Goal: Task Accomplishment & Management: Manage account settings

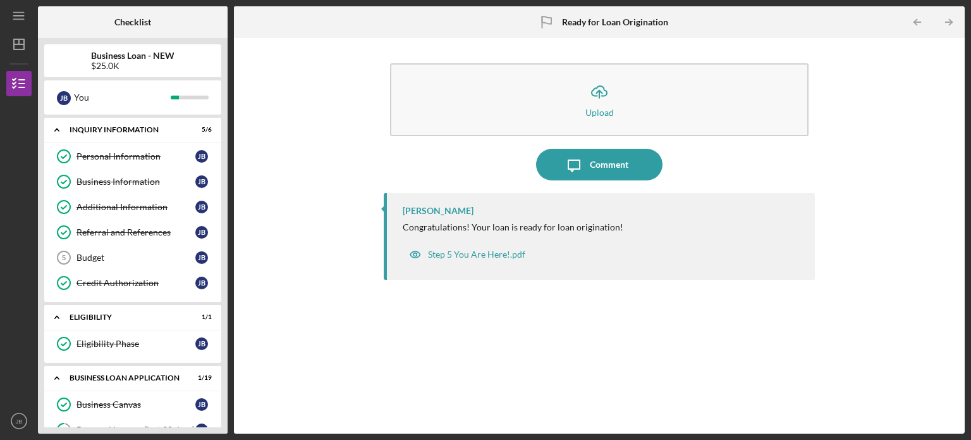
scroll to position [694, 0]
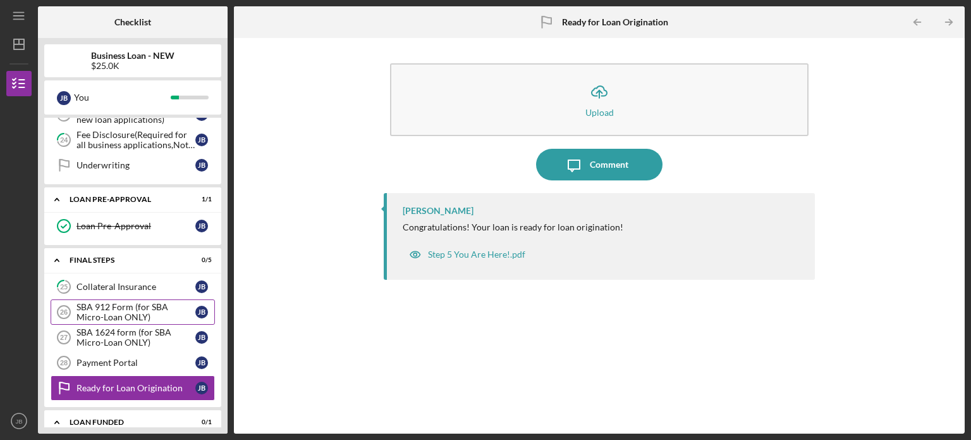
click at [111, 302] on div "SBA 912 Form (for SBA Micro-Loan ONLY)" at bounding box center [136, 312] width 119 height 20
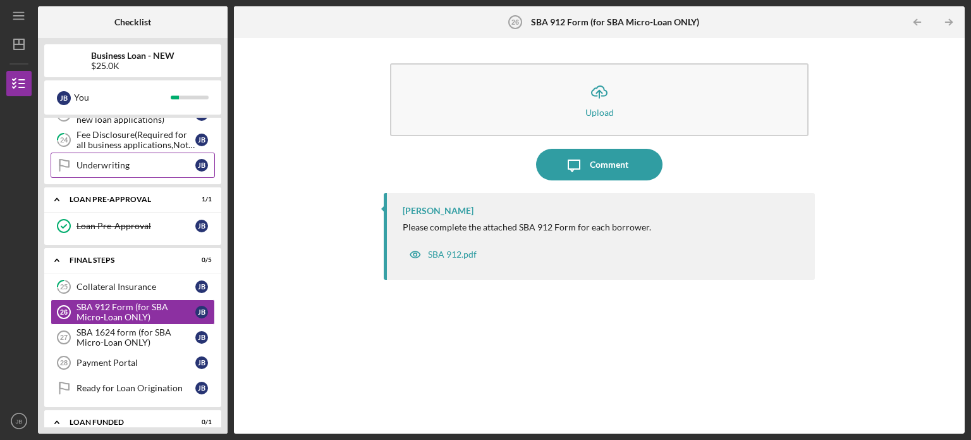
click at [154, 160] on div "Underwriting" at bounding box center [136, 165] width 119 height 10
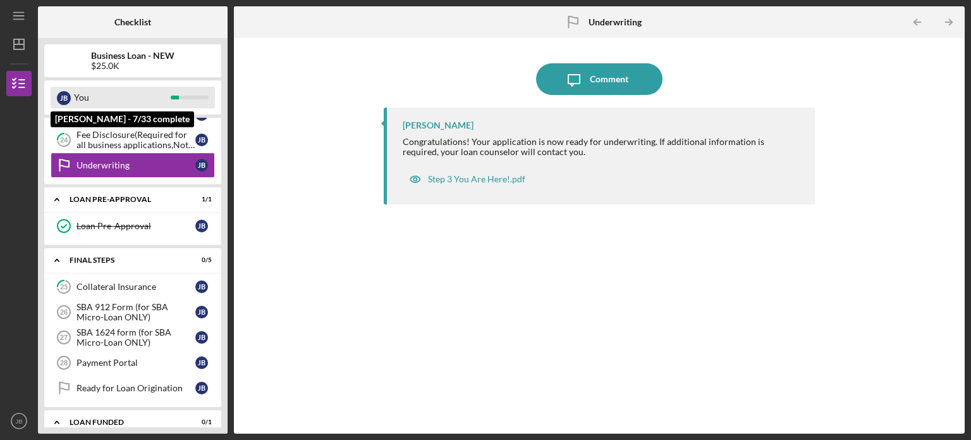
click at [139, 90] on div "You" at bounding box center [122, 98] width 97 height 22
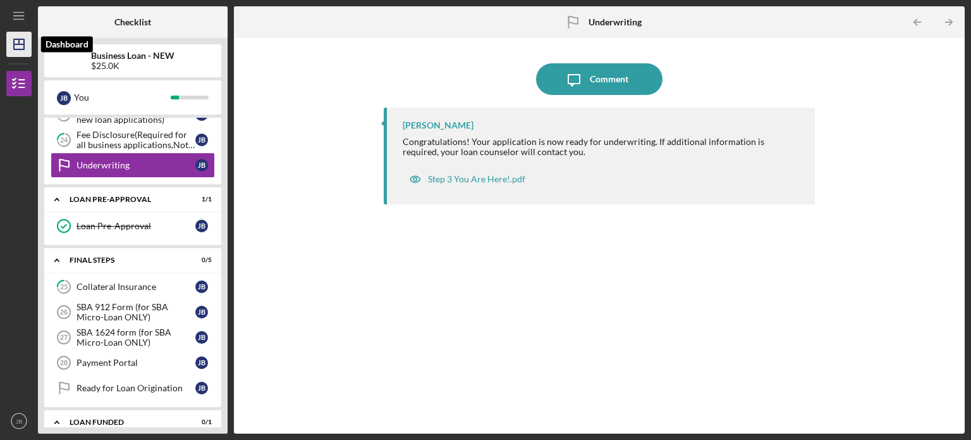
click at [19, 44] on line "button" at bounding box center [19, 41] width 0 height 5
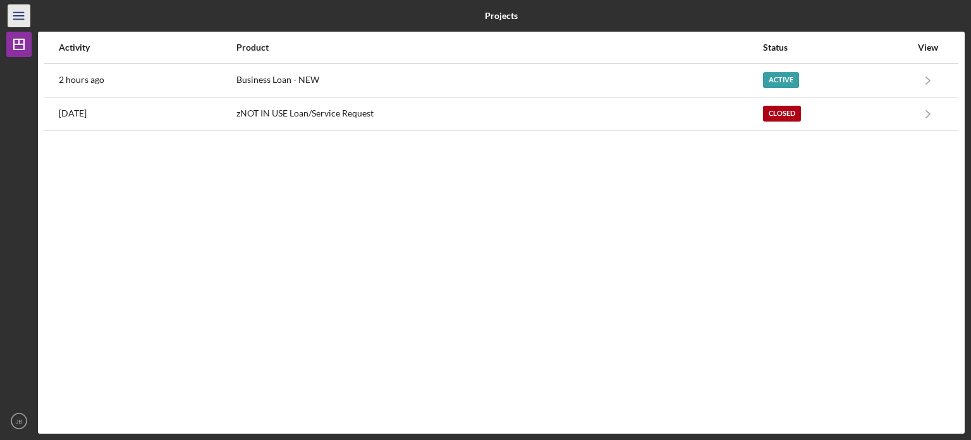
click at [16, 16] on icon "Icon/Menu" at bounding box center [19, 16] width 28 height 28
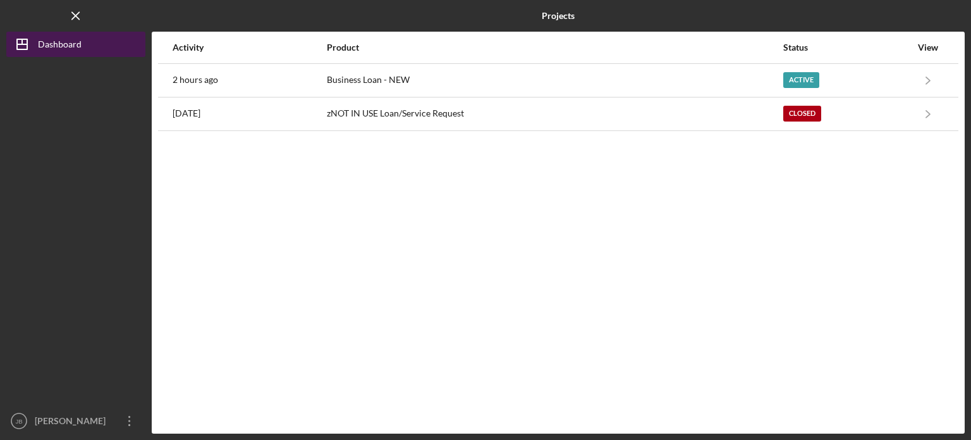
click at [29, 44] on icon "Icon/Dashboard" at bounding box center [22, 44] width 32 height 32
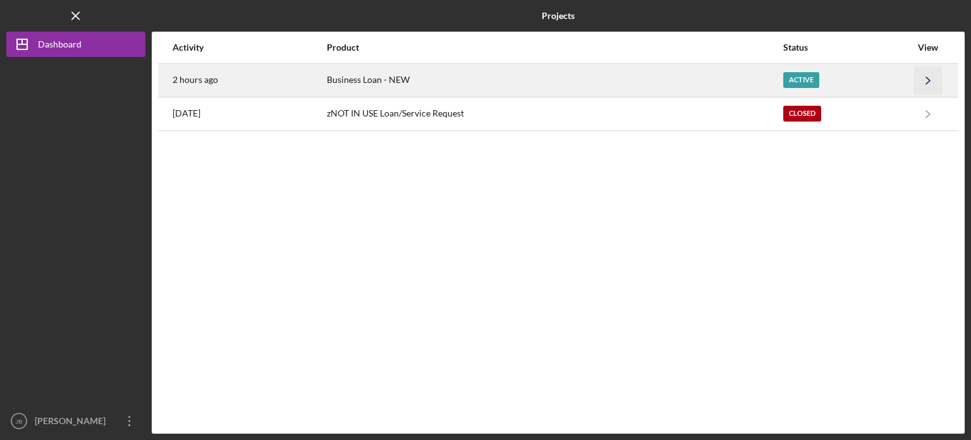
click at [927, 82] on polyline "button" at bounding box center [929, 80] width 4 height 7
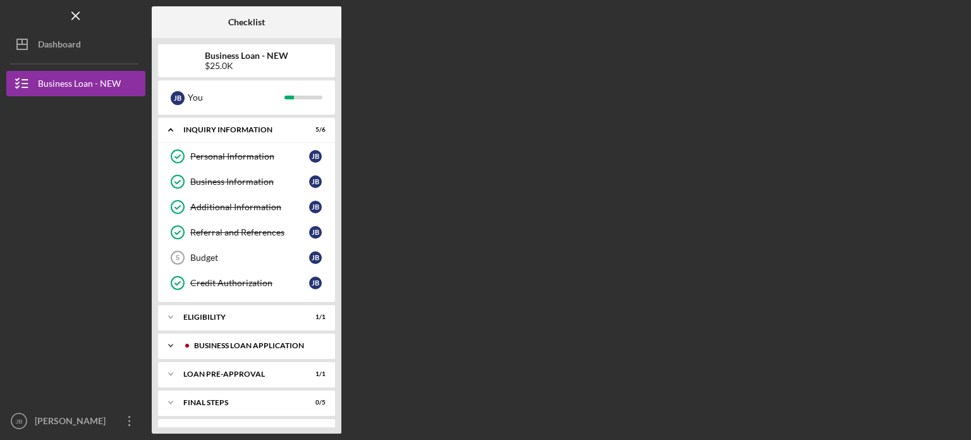
click at [173, 344] on icon "Icon/Expander" at bounding box center [170, 345] width 25 height 25
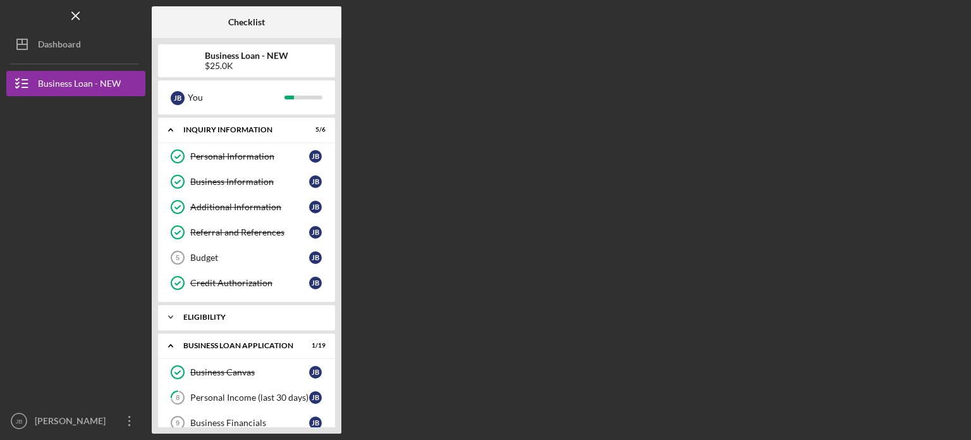
click at [170, 314] on icon "Icon/Expander" at bounding box center [170, 316] width 25 height 25
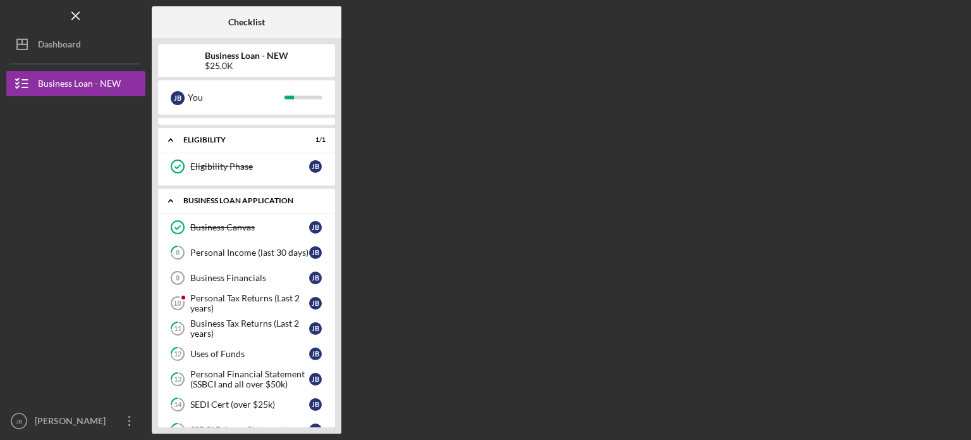
scroll to position [202, 0]
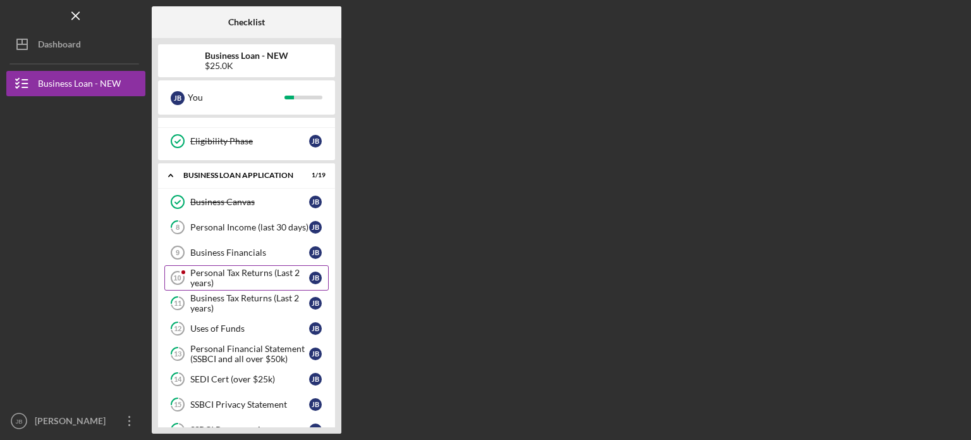
click at [218, 269] on div "Personal Tax Returns (Last 2 years)" at bounding box center [249, 278] width 119 height 20
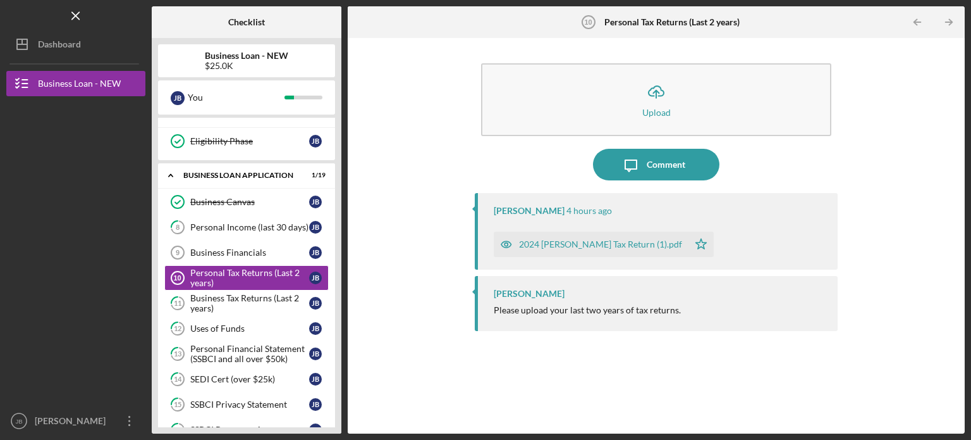
click at [399, 249] on div "Icon/Upload Upload Icon/Message Comment [PERSON_NAME] 4 hours ago 2024 [PERSON_…" at bounding box center [656, 235] width 605 height 383
click at [252, 305] on div "Business Tax Returns (Last 2 years)" at bounding box center [249, 303] width 119 height 20
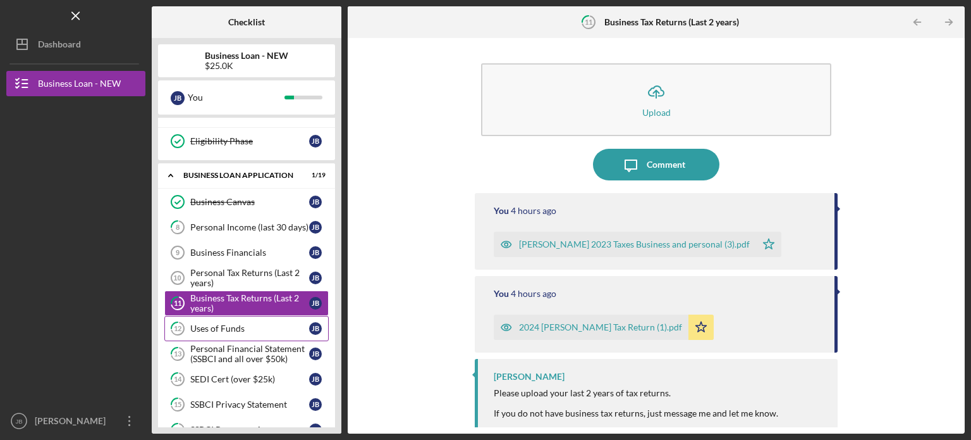
click at [237, 323] on div "Uses of Funds" at bounding box center [249, 328] width 119 height 10
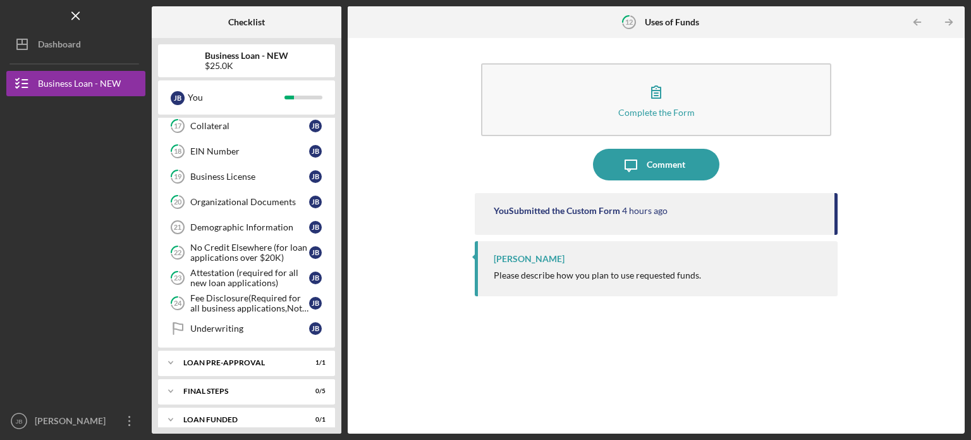
scroll to position [536, 0]
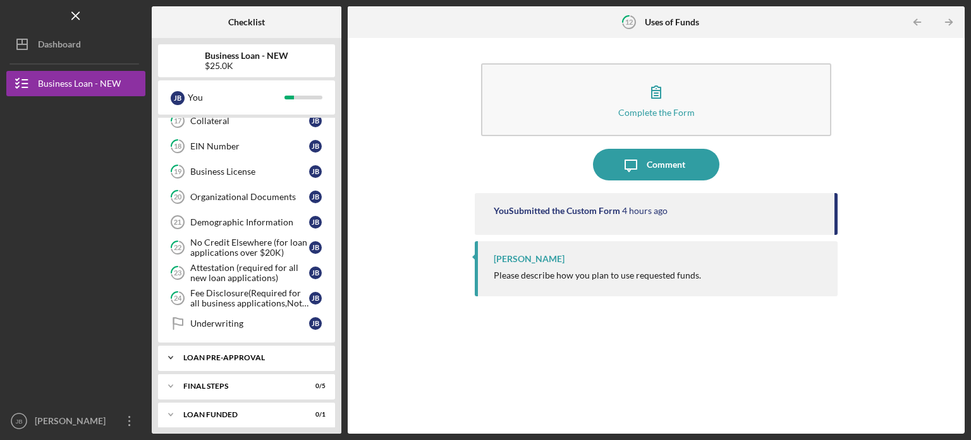
click at [163, 351] on icon "Icon/Expander" at bounding box center [170, 357] width 25 height 25
